Goal: Task Accomplishment & Management: Manage account settings

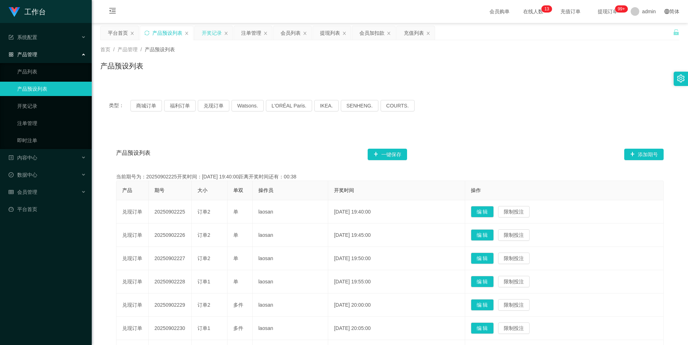
click at [203, 35] on div "开奖记录" at bounding box center [212, 33] width 20 height 14
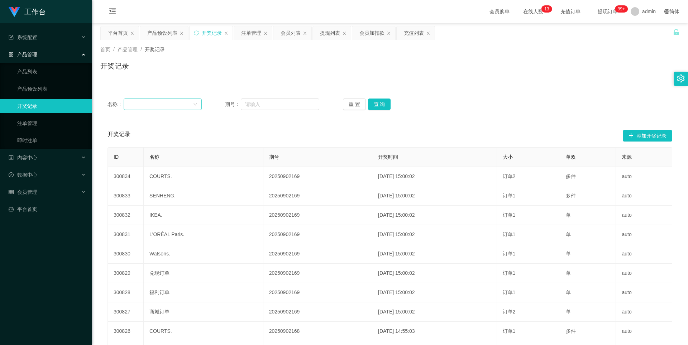
click at [159, 106] on div at bounding box center [160, 104] width 65 height 11
click at [159, 102] on div at bounding box center [160, 104] width 65 height 11
click at [159, 101] on div at bounding box center [160, 104] width 65 height 11
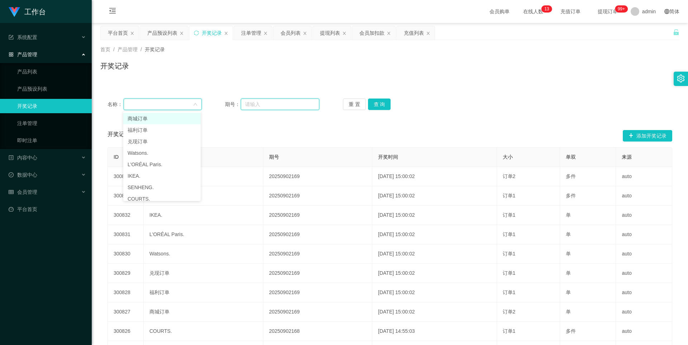
click at [270, 108] on input "text" at bounding box center [280, 103] width 78 height 11
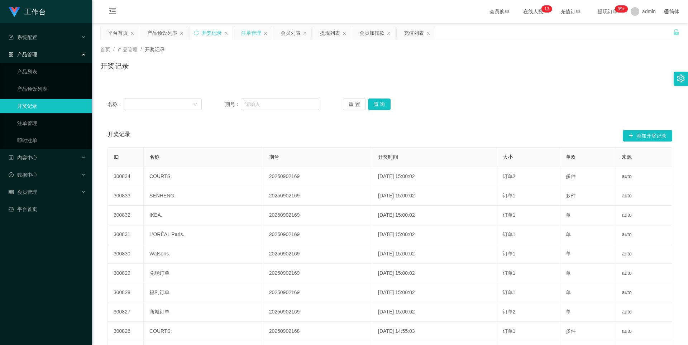
click at [242, 37] on div "注单管理" at bounding box center [251, 33] width 20 height 14
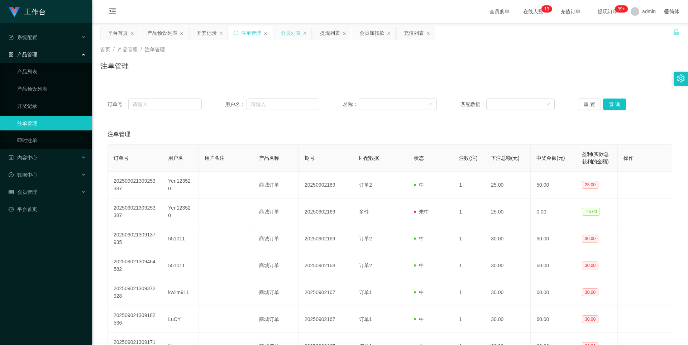
click at [297, 33] on div "会员列表" at bounding box center [290, 33] width 20 height 14
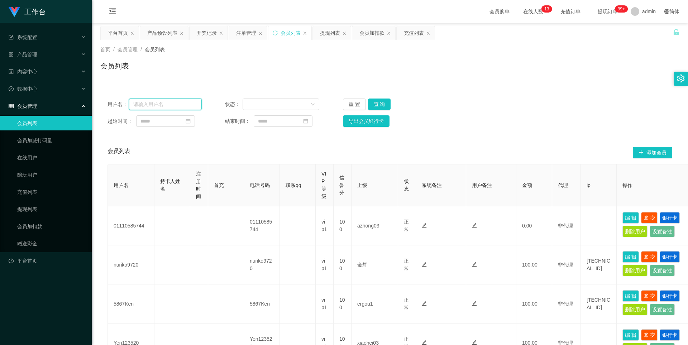
click at [177, 103] on input "text" at bounding box center [165, 103] width 73 height 11
paste input "posb 81300899"
type input "posb 81300899"
click at [377, 105] on button "查 询" at bounding box center [379, 103] width 23 height 11
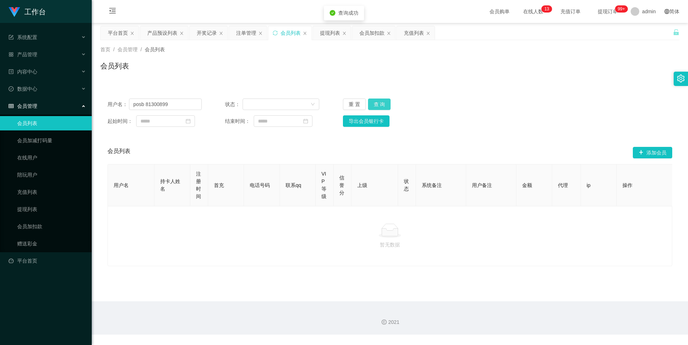
click at [377, 105] on button "查 询" at bounding box center [379, 103] width 23 height 11
drag, startPoint x: 178, startPoint y: 108, endPoint x: 131, endPoint y: 102, distance: 46.5
click at [131, 102] on input "posb 81300899" at bounding box center [165, 103] width 73 height 11
type input "1"
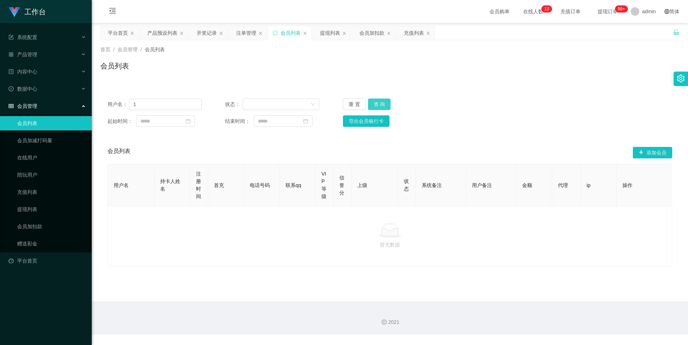
click at [385, 106] on button "查 询" at bounding box center [379, 103] width 23 height 11
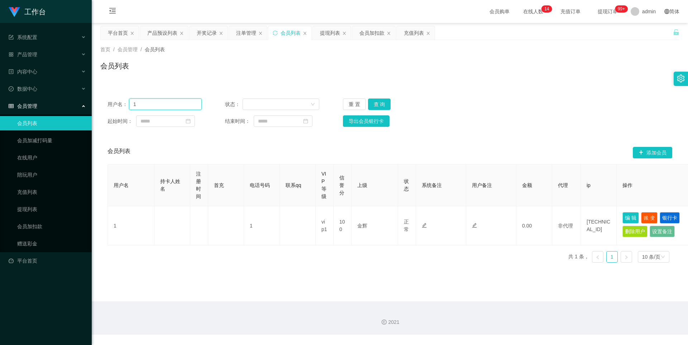
click at [151, 108] on input "1" at bounding box center [165, 103] width 73 height 11
paste input "posb 81300899"
type input "posb 81300899"
click at [189, 136] on div "用户名： posb 81300899 状态： 重 置 查 询 起始时间： 结束时间： 导出会员银行卡 会员列表 添加会员 用户名 持卡人姓名 注册时间 首充 …" at bounding box center [389, 179] width 579 height 177
click at [197, 128] on div "用户名： posb 81300899 状态： 重 置 查 询 起始时间： 结束时间： 导出会员银行卡" at bounding box center [389, 112] width 579 height 43
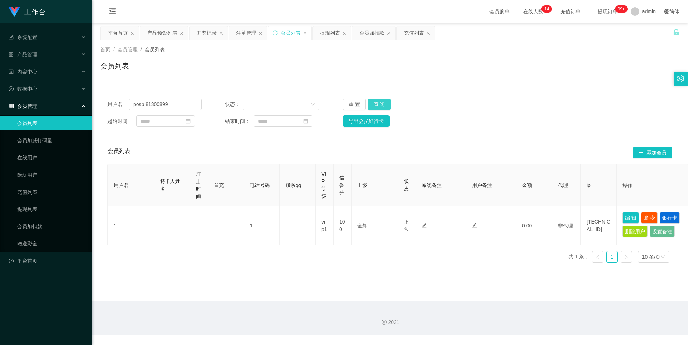
click at [379, 105] on button "查 询" at bounding box center [379, 103] width 23 height 11
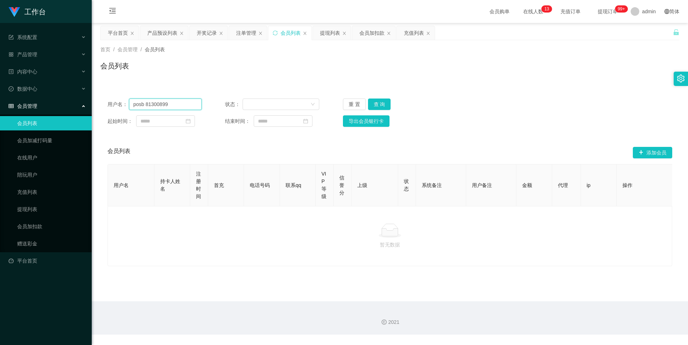
drag, startPoint x: 173, startPoint y: 105, endPoint x: 129, endPoint y: 103, distance: 43.7
click at [129, 103] on input "posb 81300899" at bounding box center [165, 103] width 73 height 11
click at [168, 102] on input "posb 81300899" at bounding box center [165, 103] width 73 height 11
click at [175, 105] on input "posb 81300899" at bounding box center [165, 103] width 73 height 11
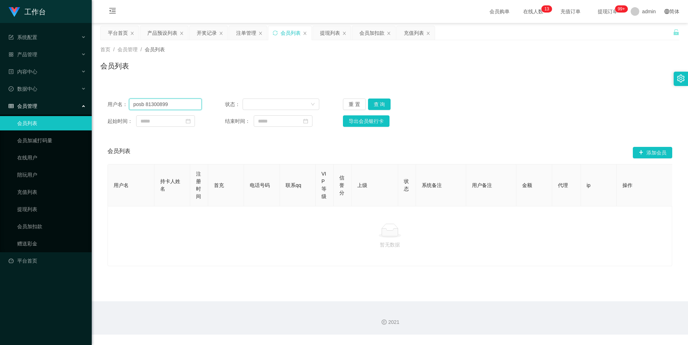
drag, startPoint x: 177, startPoint y: 105, endPoint x: 127, endPoint y: 105, distance: 49.4
click at [127, 105] on div "用户名： posb 81300899" at bounding box center [154, 103] width 94 height 11
paste input "9652435549"
type input "9652435549"
click at [379, 108] on button "查 询" at bounding box center [379, 103] width 23 height 11
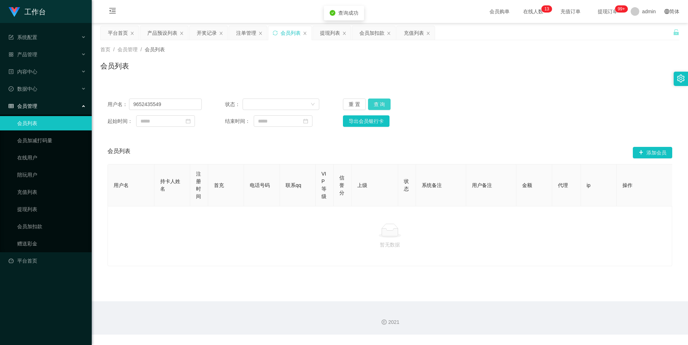
click at [379, 108] on button "查 询" at bounding box center [379, 103] width 23 height 11
drag, startPoint x: 587, startPoint y: 212, endPoint x: 631, endPoint y: 213, distance: 44.4
click at [632, 213] on div "暂无数据" at bounding box center [389, 236] width 564 height 60
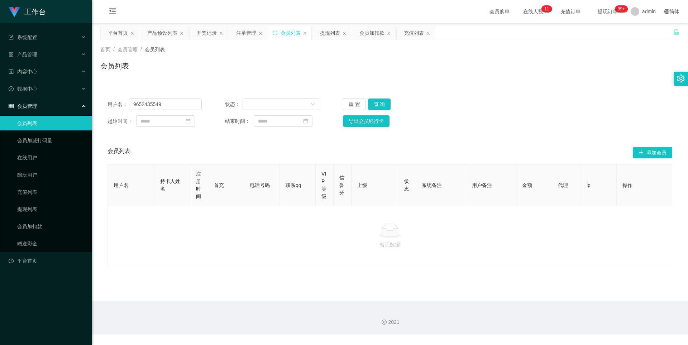
click at [422, 107] on div "重 置 查 询" at bounding box center [390, 103] width 94 height 11
click at [154, 35] on div "产品预设列表" at bounding box center [162, 33] width 30 height 14
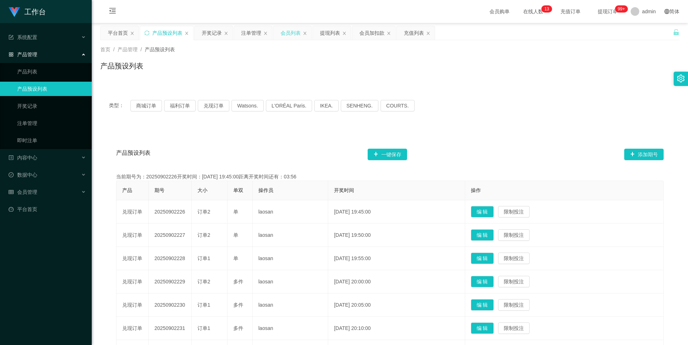
click at [284, 35] on div "会员列表" at bounding box center [290, 33] width 20 height 14
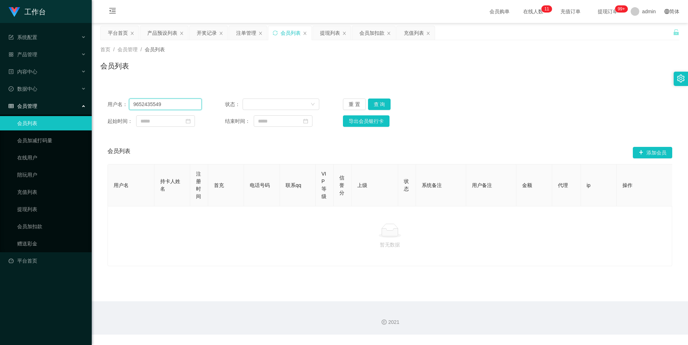
drag, startPoint x: 171, startPoint y: 103, endPoint x: 127, endPoint y: 105, distance: 44.1
click at [127, 105] on div "用户名： 9652435549" at bounding box center [154, 103] width 94 height 11
paste input "posb 81300899"
type input "posb 81300899"
click at [386, 107] on button "查 询" at bounding box center [379, 103] width 23 height 11
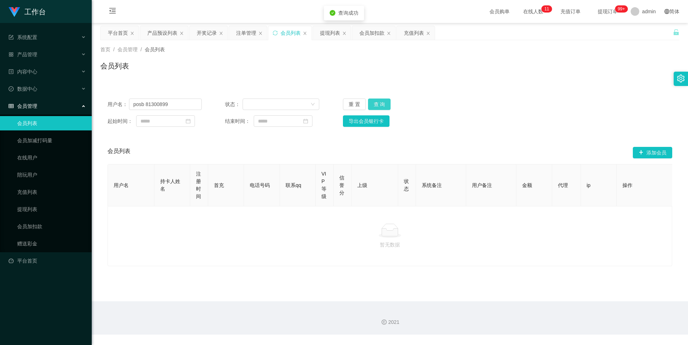
click at [386, 107] on button "查 询" at bounding box center [379, 103] width 23 height 11
click at [386, 107] on div "重 置 查 询" at bounding box center [390, 103] width 94 height 11
click at [386, 107] on button "查 询" at bounding box center [379, 103] width 23 height 11
click at [327, 67] on div "会员列表" at bounding box center [389, 69] width 579 height 16
click at [326, 34] on div "提现列表" at bounding box center [330, 33] width 20 height 14
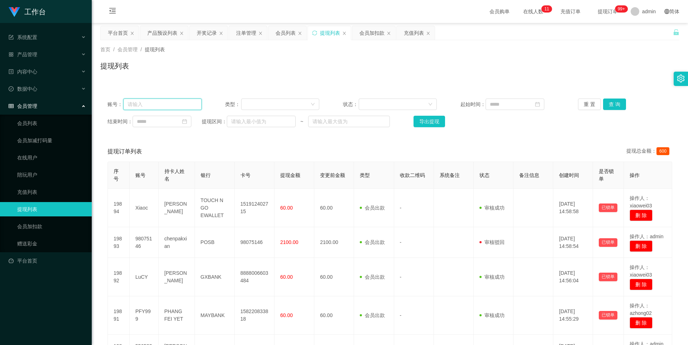
click at [172, 105] on input "text" at bounding box center [162, 103] width 78 height 11
paste input "posb 81300899"
type input "posb 81300899"
click at [611, 108] on button "查 询" at bounding box center [614, 103] width 23 height 11
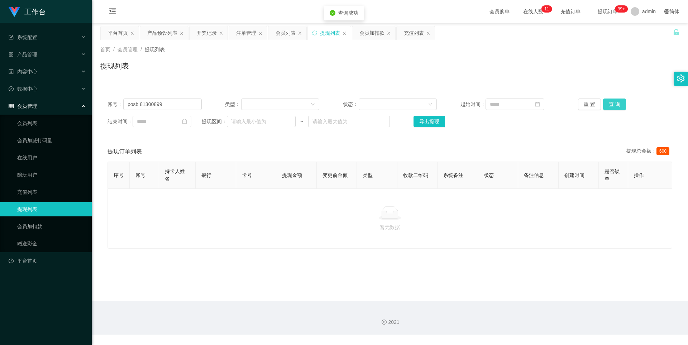
click at [611, 108] on button "查 询" at bounding box center [614, 103] width 23 height 11
click at [372, 36] on div "会员加扣款" at bounding box center [371, 33] width 25 height 14
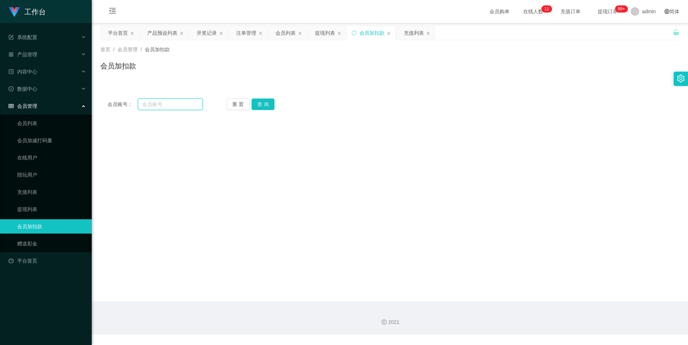
click at [160, 105] on input "text" at bounding box center [170, 103] width 65 height 11
paste input "posb 81300899"
click at [262, 102] on button "查 询" at bounding box center [262, 103] width 23 height 11
click at [155, 105] on input "posb 81300899" at bounding box center [170, 103] width 65 height 11
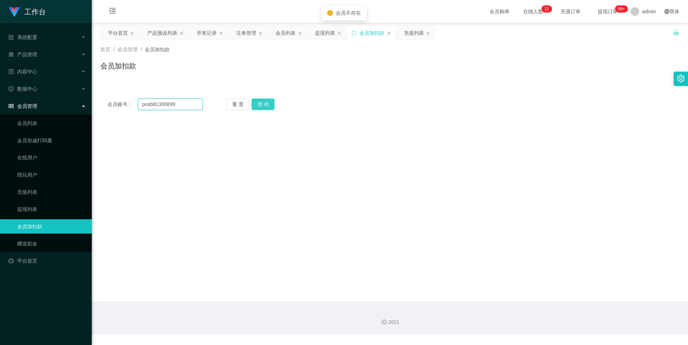
type input "posb81300899"
click at [262, 105] on button "查 询" at bounding box center [262, 103] width 23 height 11
drag, startPoint x: 183, startPoint y: 105, endPoint x: 130, endPoint y: 102, distance: 53.4
click at [130, 102] on div "会员账号： posb81300899" at bounding box center [154, 103] width 95 height 11
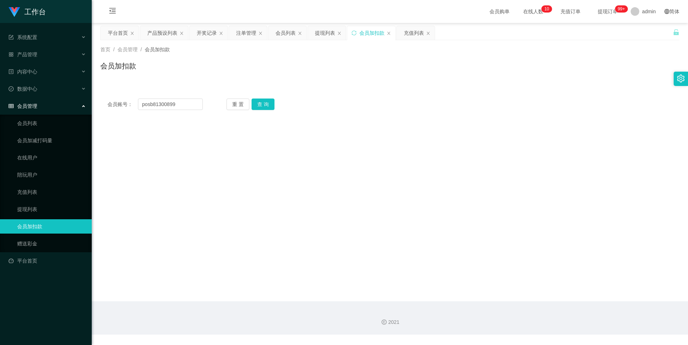
drag, startPoint x: 228, startPoint y: 130, endPoint x: 240, endPoint y: 125, distance: 12.7
click at [230, 130] on main "关闭左侧 关闭右侧 关闭其它 刷新页面 平台首页 产品预设列表 开奖记录 注单管理 会员列表 提现列表 会员加扣款 充值列表 首页 / 会员管理 / 会员加扣…" at bounding box center [390, 162] width 596 height 278
click at [257, 107] on button "查 询" at bounding box center [262, 103] width 23 height 11
drag, startPoint x: 185, startPoint y: 102, endPoint x: 117, endPoint y: 102, distance: 68.0
click at [117, 102] on div "会员账号： posb81300899" at bounding box center [154, 103] width 95 height 11
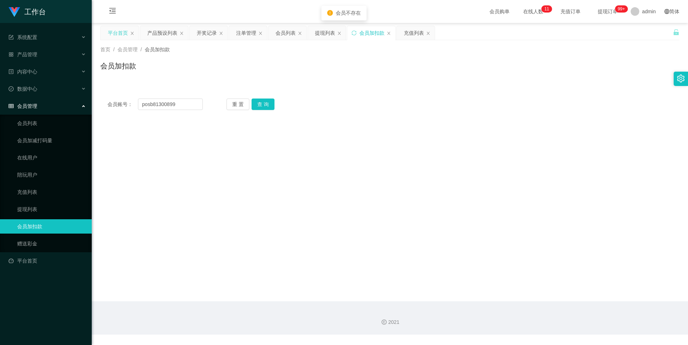
click at [114, 31] on div "平台首页" at bounding box center [118, 33] width 20 height 14
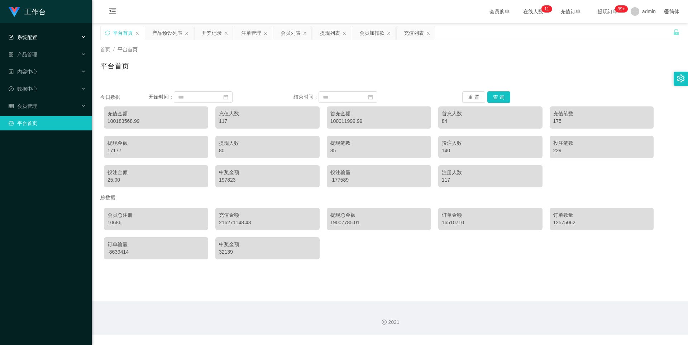
click at [45, 38] on div "系统配置" at bounding box center [46, 37] width 92 height 14
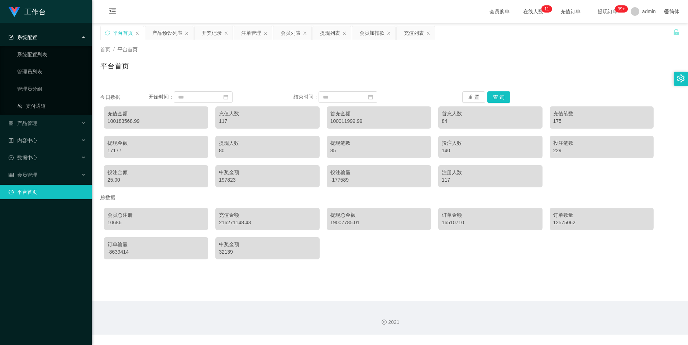
click at [59, 38] on div "系统配置" at bounding box center [46, 37] width 92 height 14
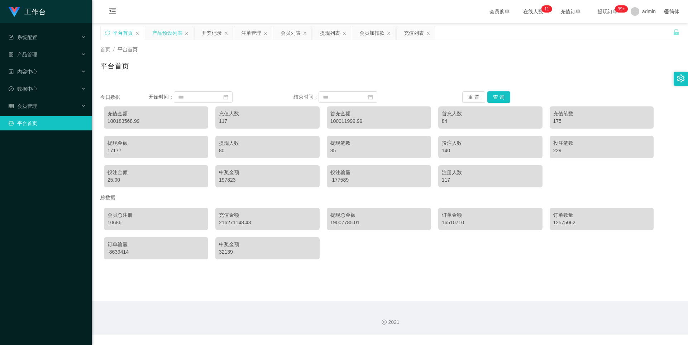
click at [166, 38] on div "产品预设列表" at bounding box center [167, 33] width 30 height 14
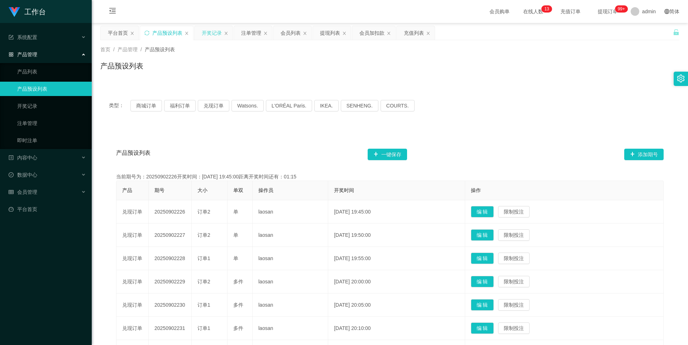
click at [208, 37] on div "开奖记录" at bounding box center [212, 33] width 20 height 14
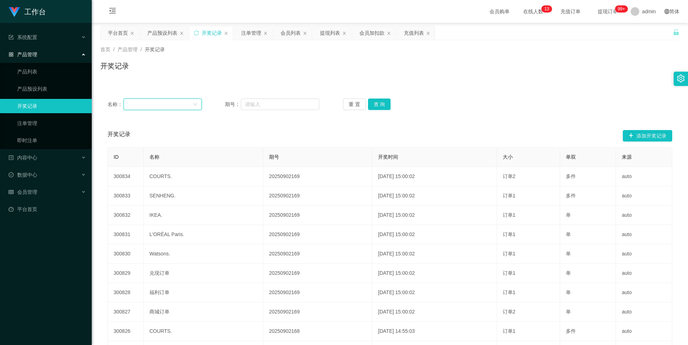
click at [179, 99] on div at bounding box center [160, 104] width 65 height 11
click at [179, 102] on div at bounding box center [160, 104] width 65 height 11
click at [182, 101] on div at bounding box center [160, 104] width 65 height 11
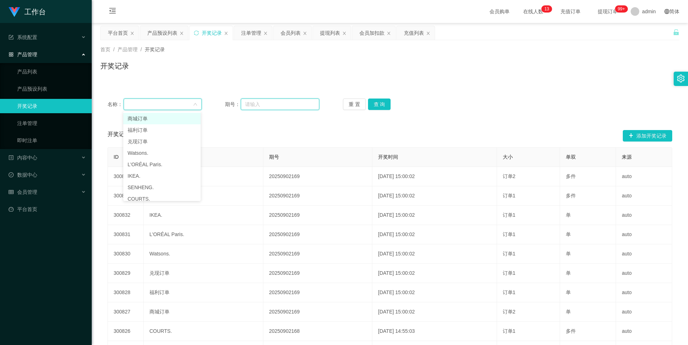
click at [263, 106] on input "text" at bounding box center [280, 103] width 78 height 11
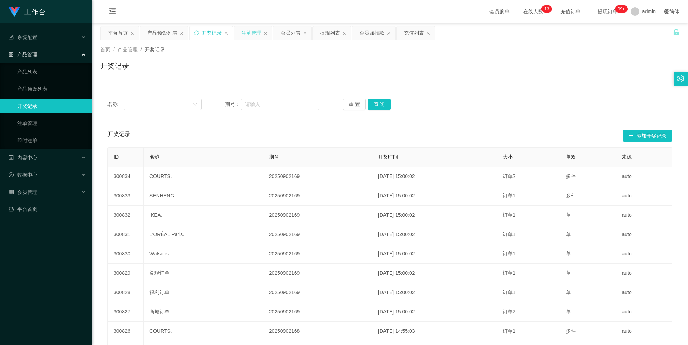
click at [248, 32] on div "注单管理" at bounding box center [251, 33] width 20 height 14
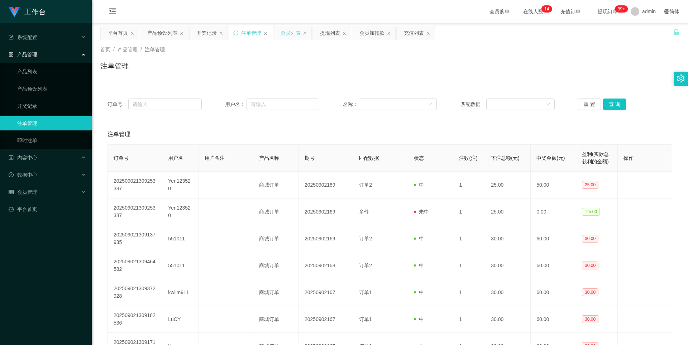
click at [294, 38] on div "会员列表" at bounding box center [290, 33] width 20 height 14
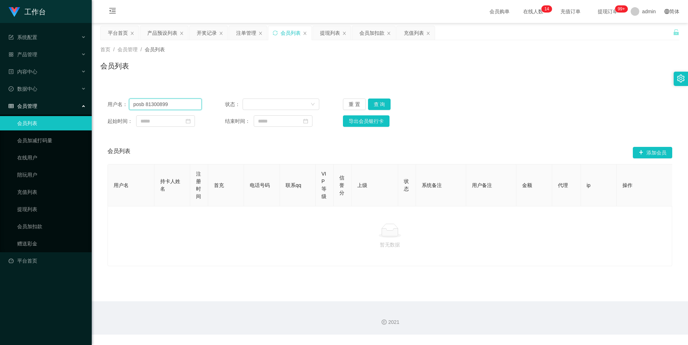
click at [146, 105] on input "posb 81300899" at bounding box center [165, 103] width 73 height 11
type input "posb81300899"
click at [378, 103] on button "查 询" at bounding box center [379, 103] width 23 height 11
drag, startPoint x: 378, startPoint y: 103, endPoint x: 384, endPoint y: 102, distance: 5.8
click at [378, 103] on button "查 询" at bounding box center [379, 103] width 23 height 11
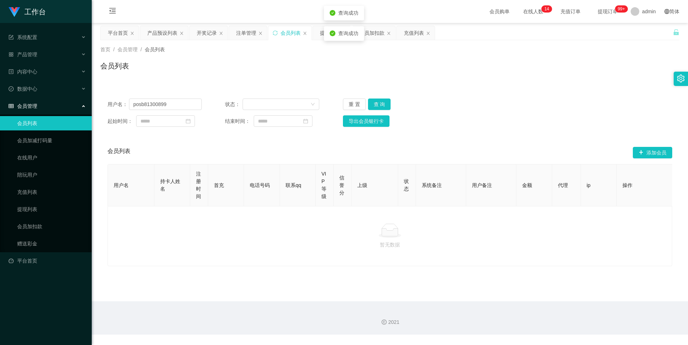
click at [459, 87] on div "用户名： posb81300899 状态： 重 置 查 询 起始时间： 结束时间： 导出会员银行卡 会员列表 添加会员 用户名 持卡人姓名 注册时间 首充 电…" at bounding box center [389, 174] width 579 height 183
click at [377, 105] on button "查 询" at bounding box center [379, 103] width 23 height 11
drag, startPoint x: 177, startPoint y: 105, endPoint x: 118, endPoint y: 102, distance: 58.5
click at [118, 102] on div "用户名： posb81300899" at bounding box center [154, 103] width 94 height 11
click at [189, 107] on input "text" at bounding box center [165, 103] width 73 height 11
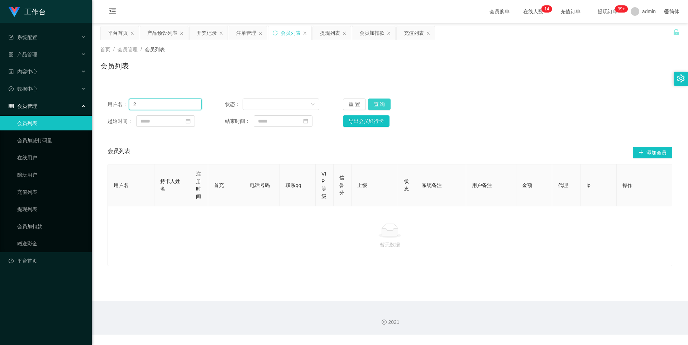
type input "2"
click at [376, 103] on button "查 询" at bounding box center [379, 103] width 23 height 11
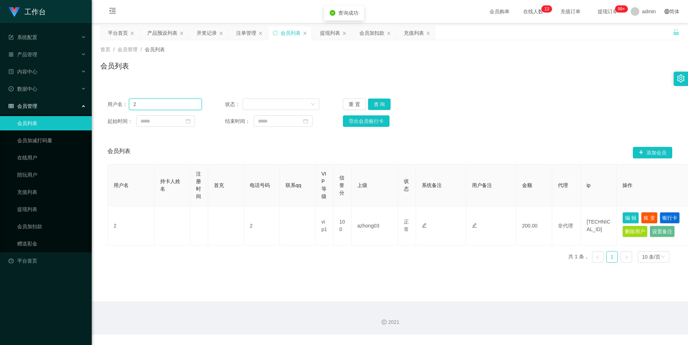
drag, startPoint x: 163, startPoint y: 104, endPoint x: 95, endPoint y: 104, distance: 68.0
click at [95, 104] on main "关闭左侧 关闭右侧 关闭其它 刷新页面 平台首页 产品预设列表 开奖记录 注单管理 会员列表 提现列表 会员加扣款 充值列表 首页 / 会员管理 / 会员列表…" at bounding box center [390, 162] width 596 height 278
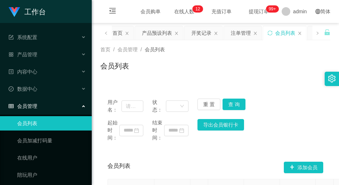
click at [146, 81] on div "首页 / 会员管理 / 会员列表 / 会员列表" at bounding box center [215, 61] width 247 height 43
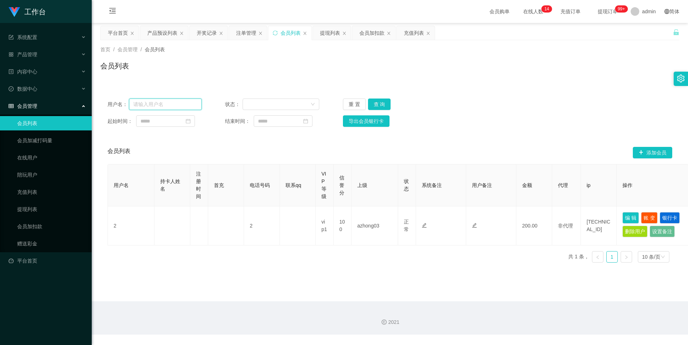
click at [161, 106] on input "text" at bounding box center [165, 103] width 73 height 11
paste input "[PERSON_NAME]"
click at [379, 104] on button "查 询" at bounding box center [379, 103] width 23 height 11
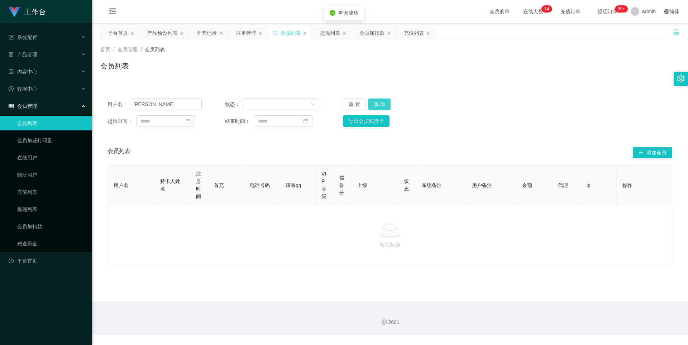
click at [379, 104] on button "查 询" at bounding box center [379, 103] width 23 height 11
click at [379, 104] on button "查 询" at bounding box center [383, 103] width 31 height 11
click at [379, 104] on div "重 置 查 询" at bounding box center [390, 103] width 94 height 11
click at [379, 104] on button "查 询" at bounding box center [379, 103] width 23 height 11
drag, startPoint x: 154, startPoint y: 105, endPoint x: 124, endPoint y: 102, distance: 29.8
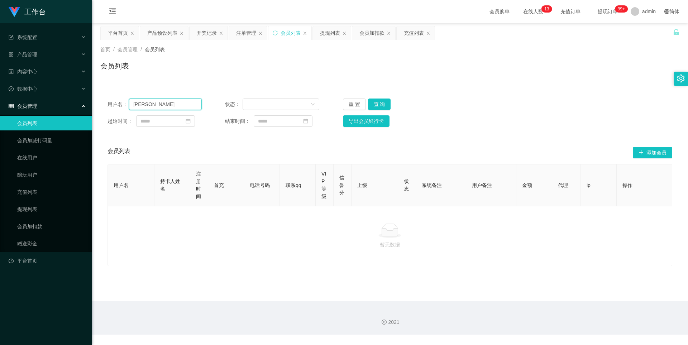
click at [124, 102] on div "用户名： [PERSON_NAME]" at bounding box center [154, 103] width 94 height 11
paste input "92991565"
type input "92991565"
click at [377, 105] on button "查 询" at bounding box center [379, 103] width 23 height 11
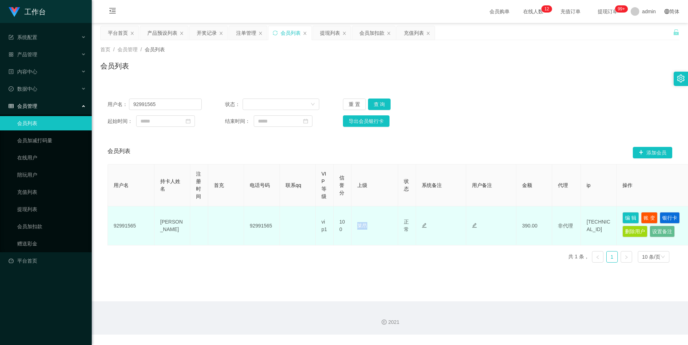
drag, startPoint x: 370, startPoint y: 228, endPoint x: 357, endPoint y: 226, distance: 13.1
click at [357, 226] on td "莱昂" at bounding box center [374, 225] width 47 height 39
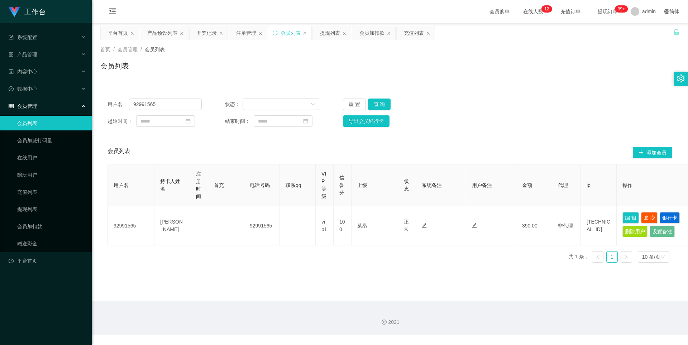
click at [405, 256] on div "用户名 持卡人姓名 注册时间 首充 电话号码 联系qq VIP等级 信誉分 上级 状态 系统备注 用户备注 金额 代理 ip 操作 92991565 [PER…" at bounding box center [389, 216] width 564 height 104
click at [157, 34] on div "产品预设列表" at bounding box center [162, 33] width 30 height 14
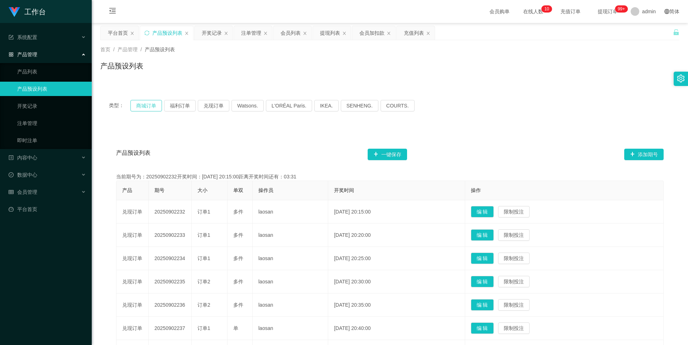
click at [146, 108] on button "商城订单" at bounding box center [146, 105] width 32 height 11
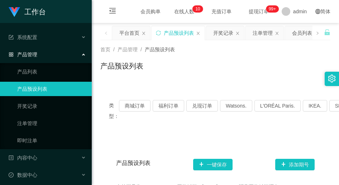
click at [131, 125] on div "类型： 商城订单 福利订单 兑现订单 Watsons. L'ORÉAL Paris. IKEA. [GEOGRAPHIC_DATA]. COURTS." at bounding box center [215, 110] width 230 height 39
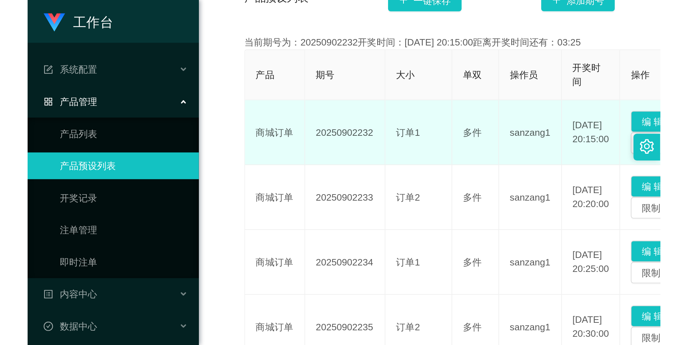
scroll to position [179, 0]
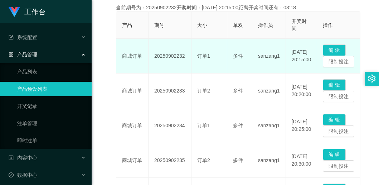
drag, startPoint x: 184, startPoint y: 55, endPoint x: 154, endPoint y: 54, distance: 30.8
click at [154, 54] on td "20250902232" at bounding box center [170, 56] width 43 height 35
copy td "20250902232"
click at [152, 66] on td "20250902232" at bounding box center [170, 56] width 43 height 35
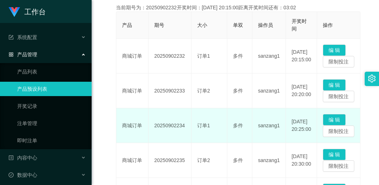
drag, startPoint x: 104, startPoint y: 137, endPoint x: 120, endPoint y: 126, distance: 19.2
click at [104, 137] on div "产品预设列表 一键保存 添加期号 当前期号为：20250902232开奖时间：[DATE] 20:15:00距离开奖时间还有：03:02 产品 期号 大小 单…" at bounding box center [235, 187] width 270 height 459
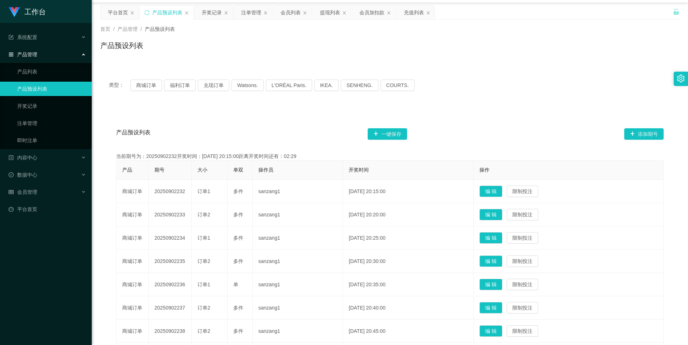
scroll to position [0, 0]
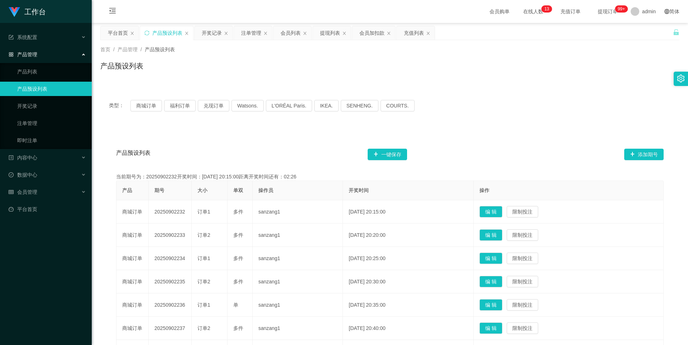
click at [147, 112] on div "类型： 商城订单 福利订单 兑现订单 Watsons. L'ORÉAL Paris. IKEA. [GEOGRAPHIC_DATA]. COURTS." at bounding box center [389, 105] width 579 height 29
click at [148, 108] on button "商城订单" at bounding box center [146, 105] width 32 height 11
click at [242, 34] on div "注单管理" at bounding box center [251, 33] width 20 height 14
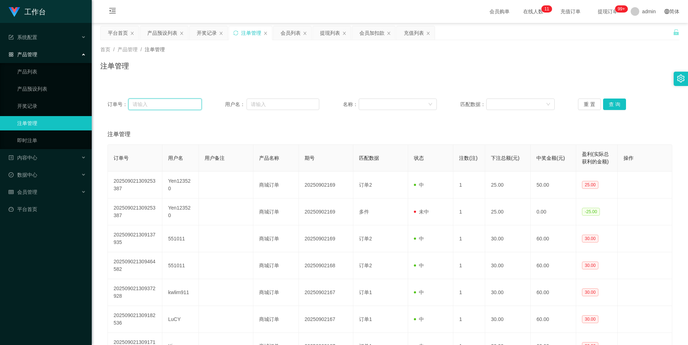
click at [182, 103] on input "text" at bounding box center [164, 103] width 73 height 11
click at [287, 34] on div "会员列表" at bounding box center [290, 33] width 20 height 14
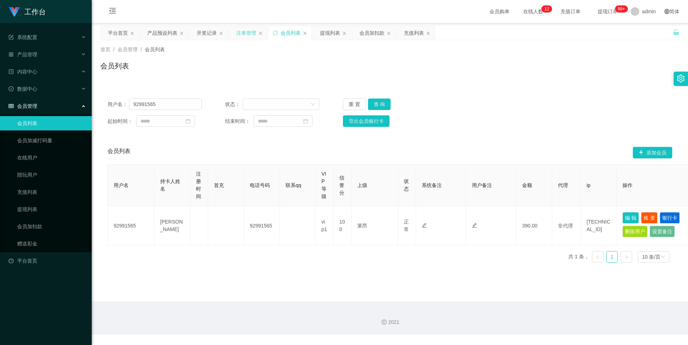
click at [238, 37] on div "注单管理" at bounding box center [246, 33] width 20 height 14
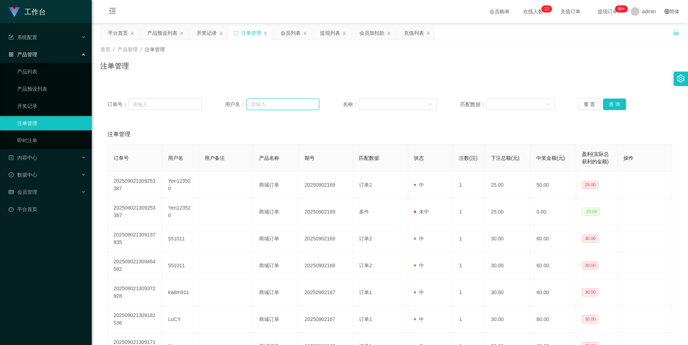
click at [277, 103] on input "text" at bounding box center [282, 103] width 73 height 11
paste input "Peng19870303"
type input "Peng19870303"
click at [35, 192] on span "会员管理" at bounding box center [23, 192] width 29 height 6
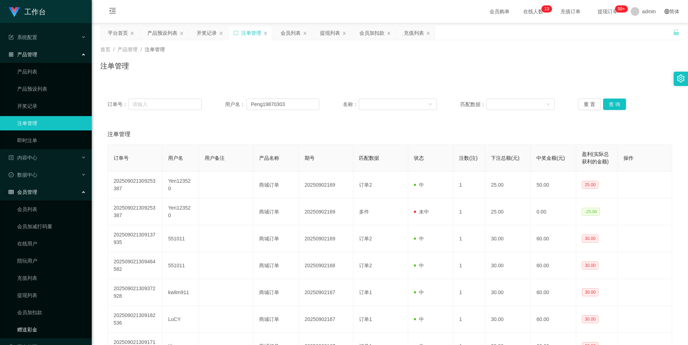
click at [39, 328] on link "赠送彩金" at bounding box center [51, 329] width 69 height 14
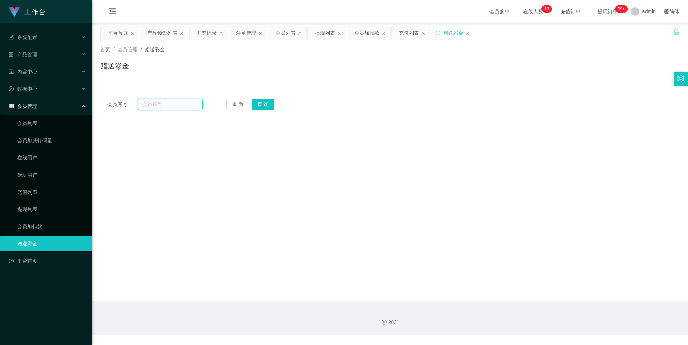
click at [190, 102] on input "text" at bounding box center [170, 103] width 65 height 11
paste input "Peng19870303"
type input "Peng19870303"
click at [253, 104] on button "查 询" at bounding box center [262, 103] width 23 height 11
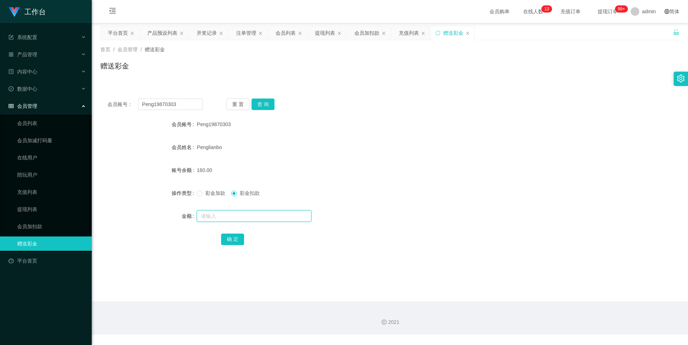
click at [245, 218] on input "text" at bounding box center [254, 215] width 115 height 11
type input "30"
click at [237, 238] on button "确 定" at bounding box center [232, 238] width 23 height 11
click at [261, 105] on button "查 询" at bounding box center [262, 103] width 23 height 11
